Goal: Book appointment/travel/reservation

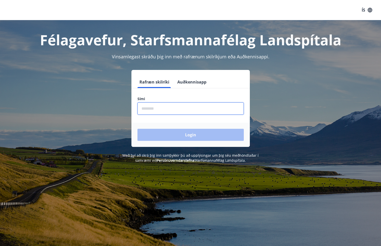
click at [152, 108] on input "phone" at bounding box center [191, 108] width 106 height 12
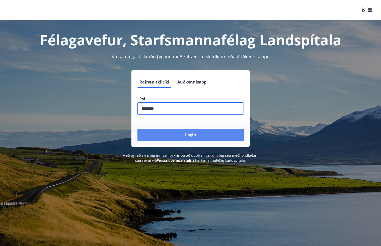
type input "********"
click at [201, 134] on button "Login" at bounding box center [191, 135] width 106 height 12
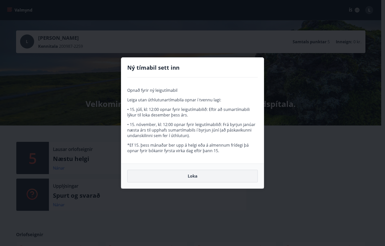
click at [194, 175] on button "Loka" at bounding box center [192, 175] width 131 height 13
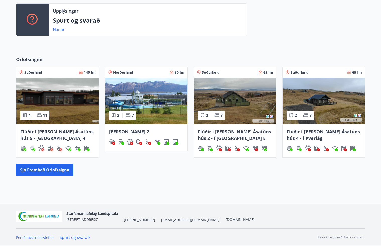
scroll to position [175, 0]
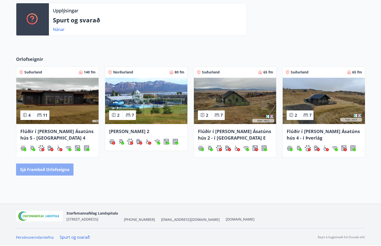
click at [56, 173] on button "Sjá framboð orlofseigna" at bounding box center [44, 169] width 57 height 12
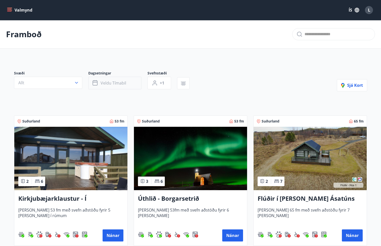
click at [115, 83] on span "Veldu tímabil" at bounding box center [114, 83] width 26 height 6
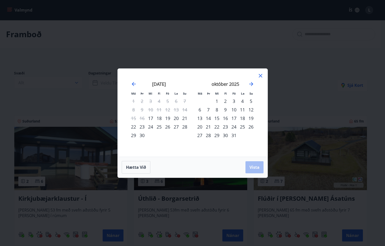
click at [233, 127] on div "24" at bounding box center [234, 126] width 9 height 9
click at [208, 137] on div "28" at bounding box center [208, 135] width 9 height 9
click at [254, 167] on span "Vista" at bounding box center [255, 167] width 10 height 6
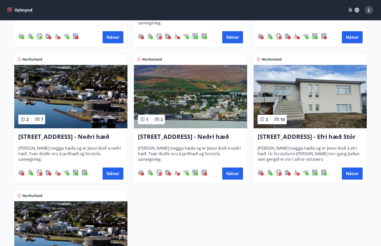
scroll to position [188, 0]
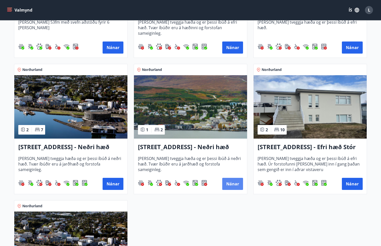
click at [233, 182] on button "Nánar" at bounding box center [232, 184] width 21 height 12
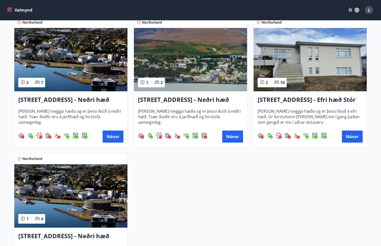
scroll to position [226, 0]
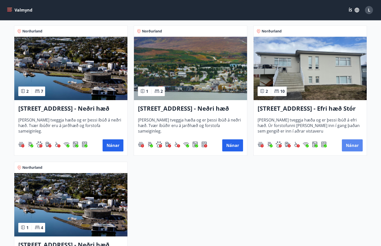
click at [353, 146] on button "Nánar" at bounding box center [352, 145] width 21 height 12
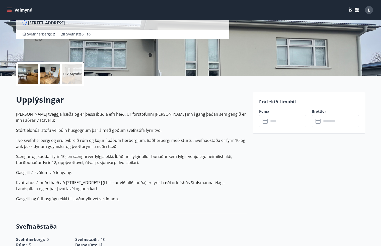
scroll to position [75, 0]
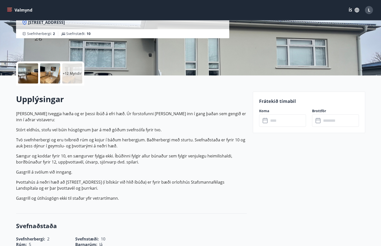
click at [275, 121] on input "text" at bounding box center [287, 120] width 37 height 12
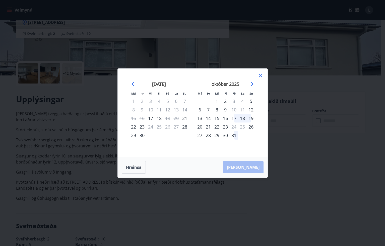
click at [261, 75] on icon at bounding box center [261, 76] width 6 height 6
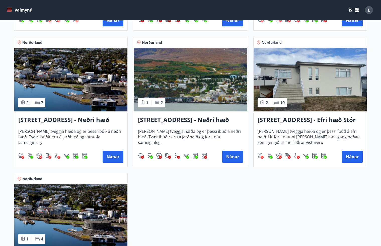
scroll to position [226, 0]
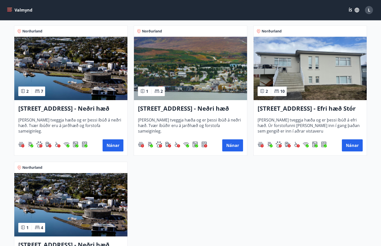
click at [202, 108] on h3 "[STREET_ADDRESS] - Neðri hæð íbúð 4" at bounding box center [190, 108] width 105 height 9
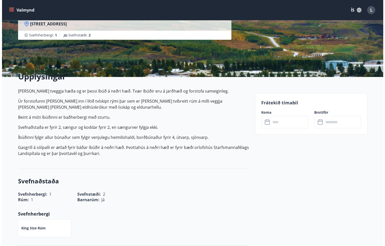
scroll to position [75, 0]
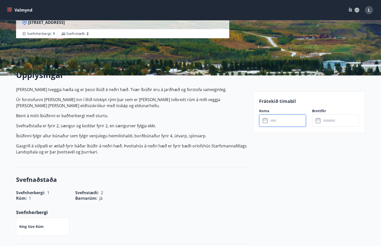
click at [283, 120] on input "text" at bounding box center [287, 120] width 37 height 12
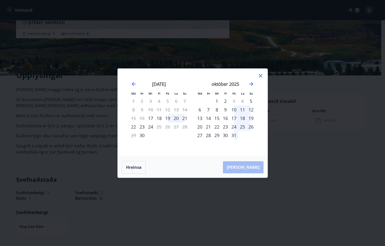
click at [235, 126] on div "24" at bounding box center [234, 126] width 9 height 9
click at [206, 134] on div "28" at bounding box center [208, 135] width 9 height 9
